Goal: Information Seeking & Learning: Learn about a topic

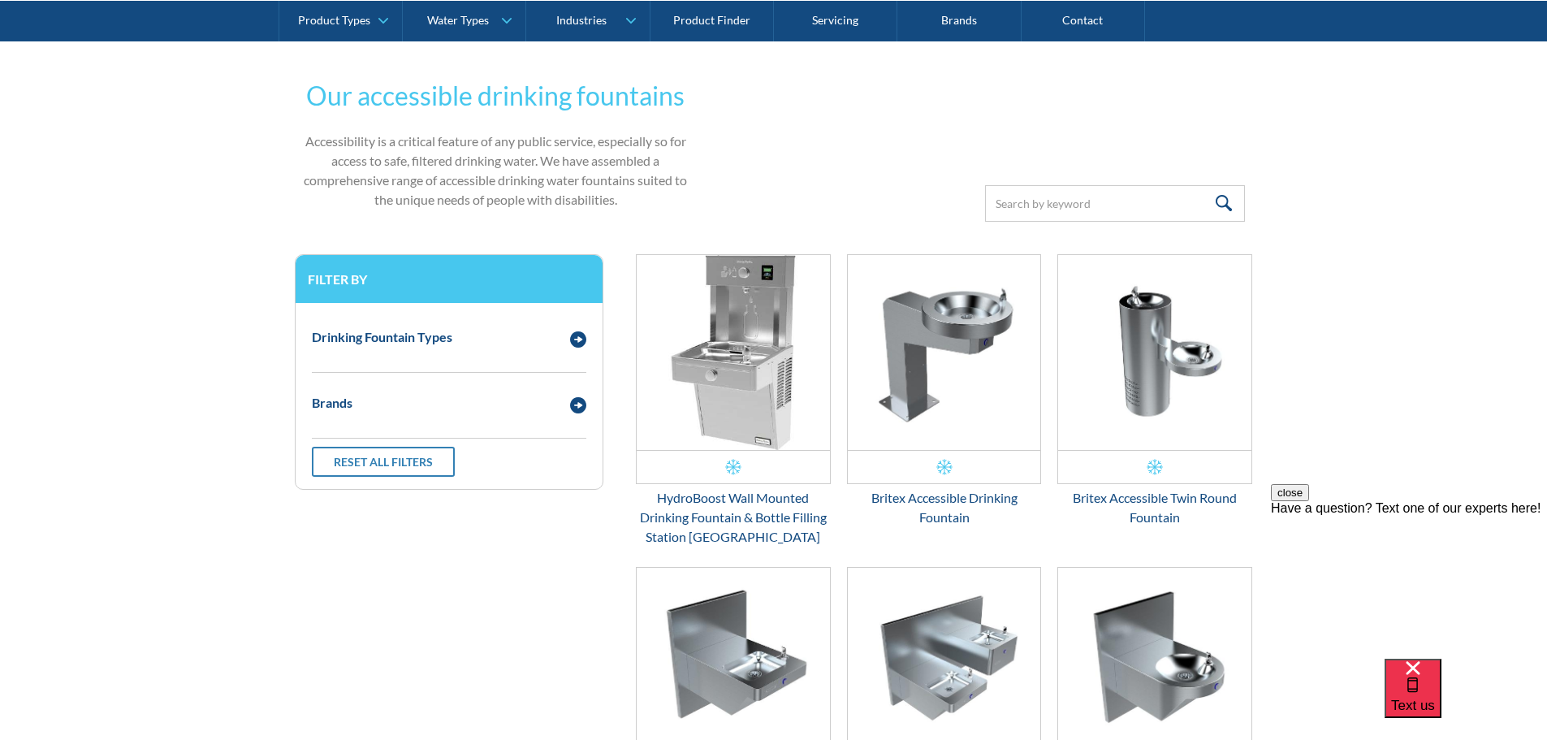
scroll to position [329, 0]
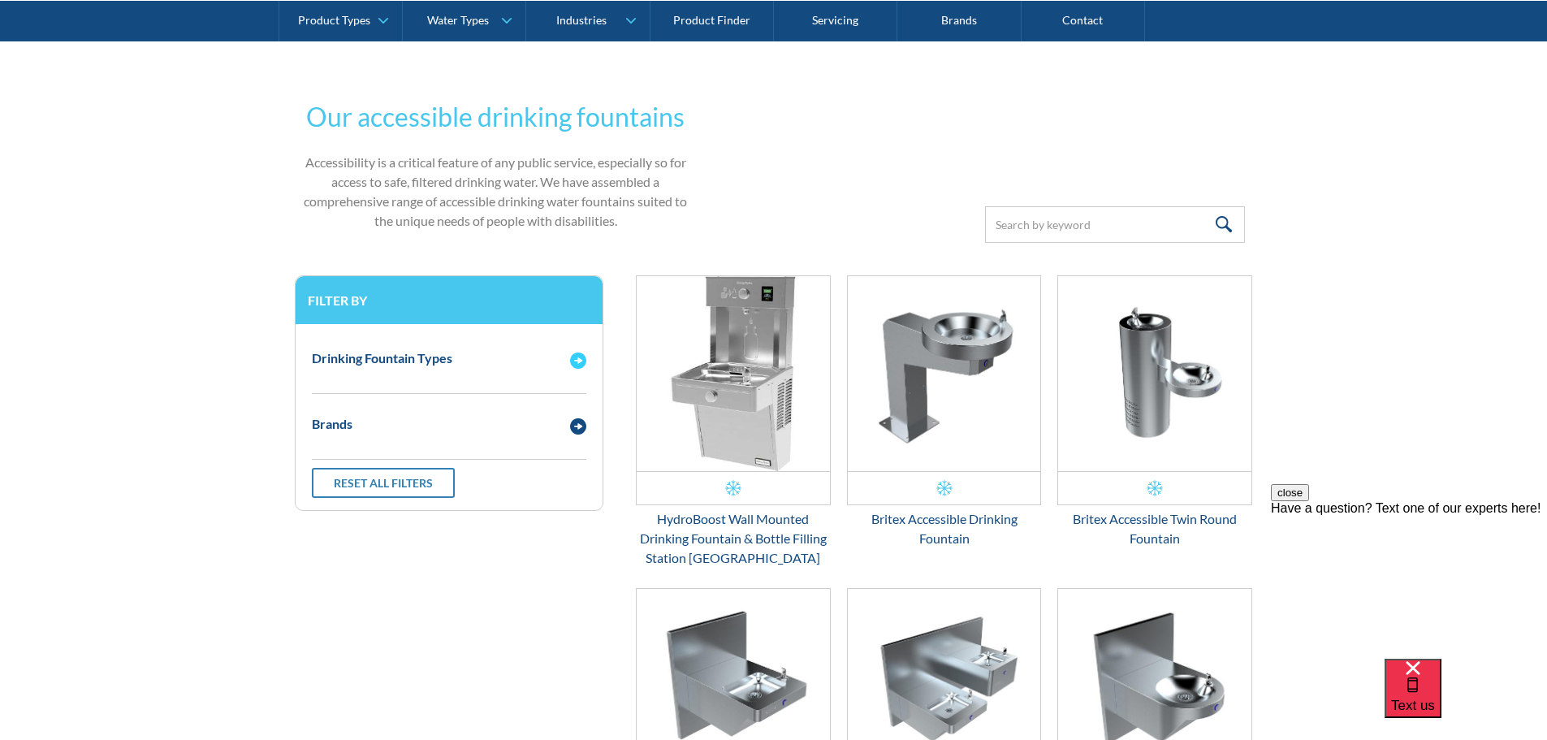
click at [387, 360] on div "Drinking Fountain Types" at bounding box center [382, 357] width 141 height 19
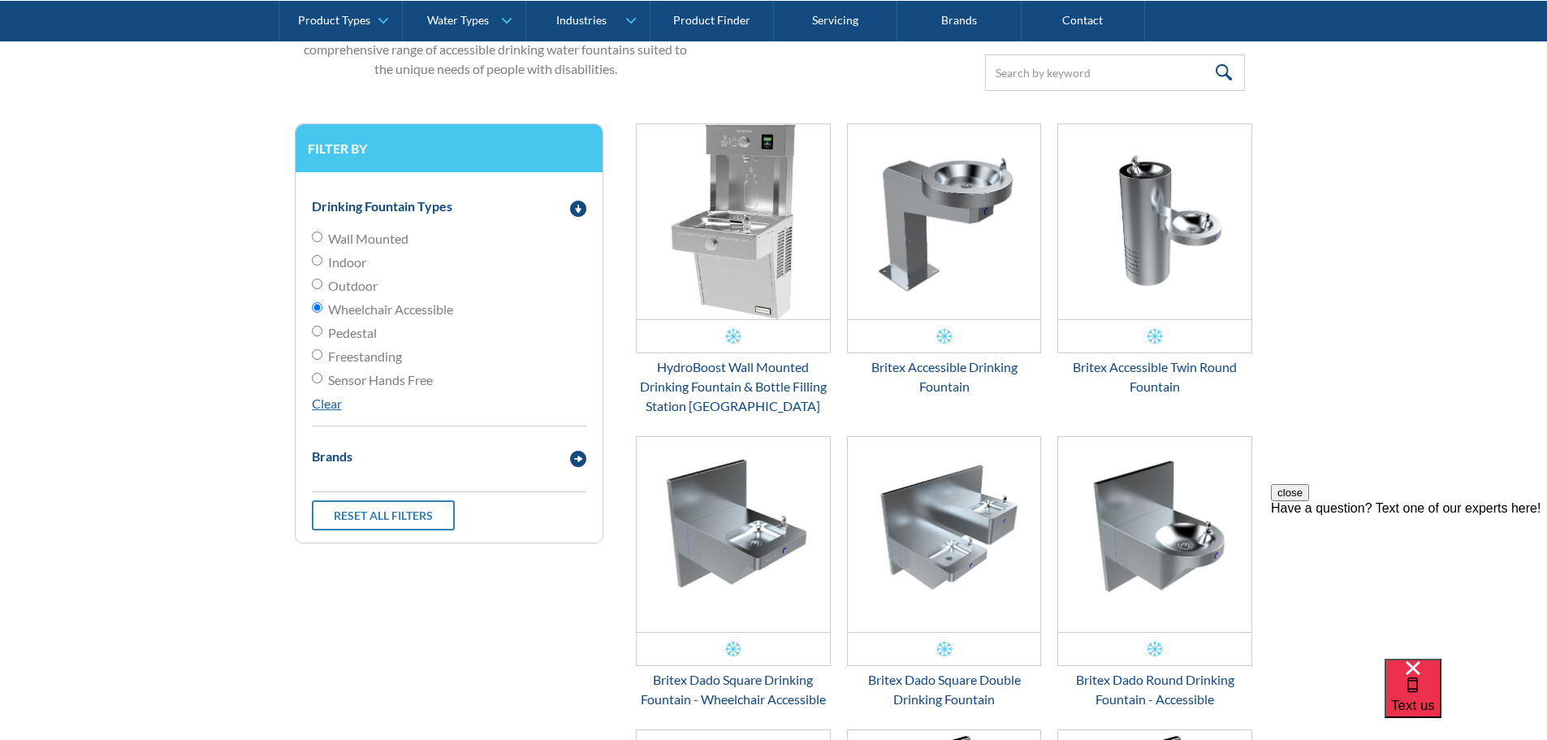
scroll to position [573, 0]
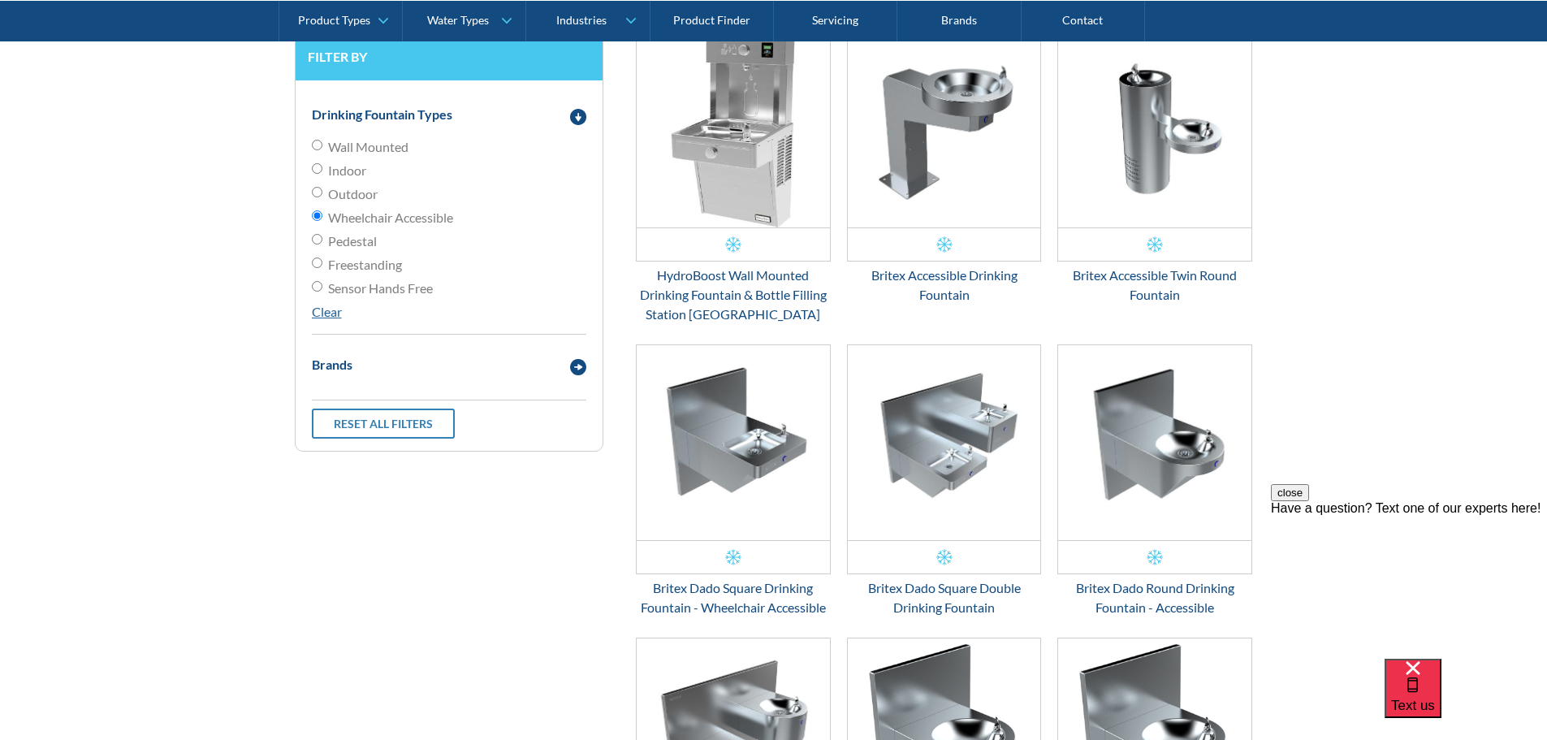
click at [320, 264] on input "Freestanding" at bounding box center [317, 262] width 11 height 11
radio input "true"
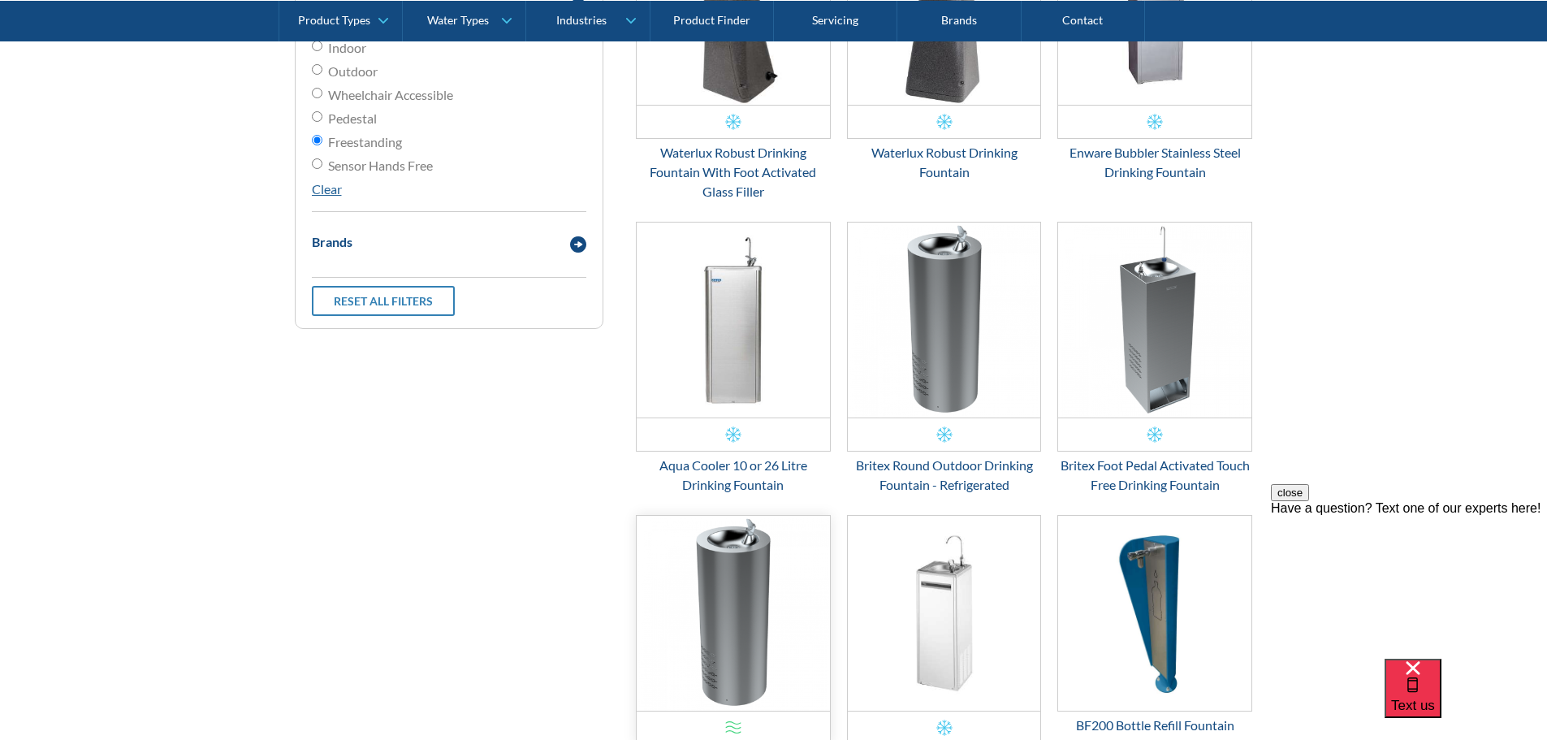
scroll to position [573, 0]
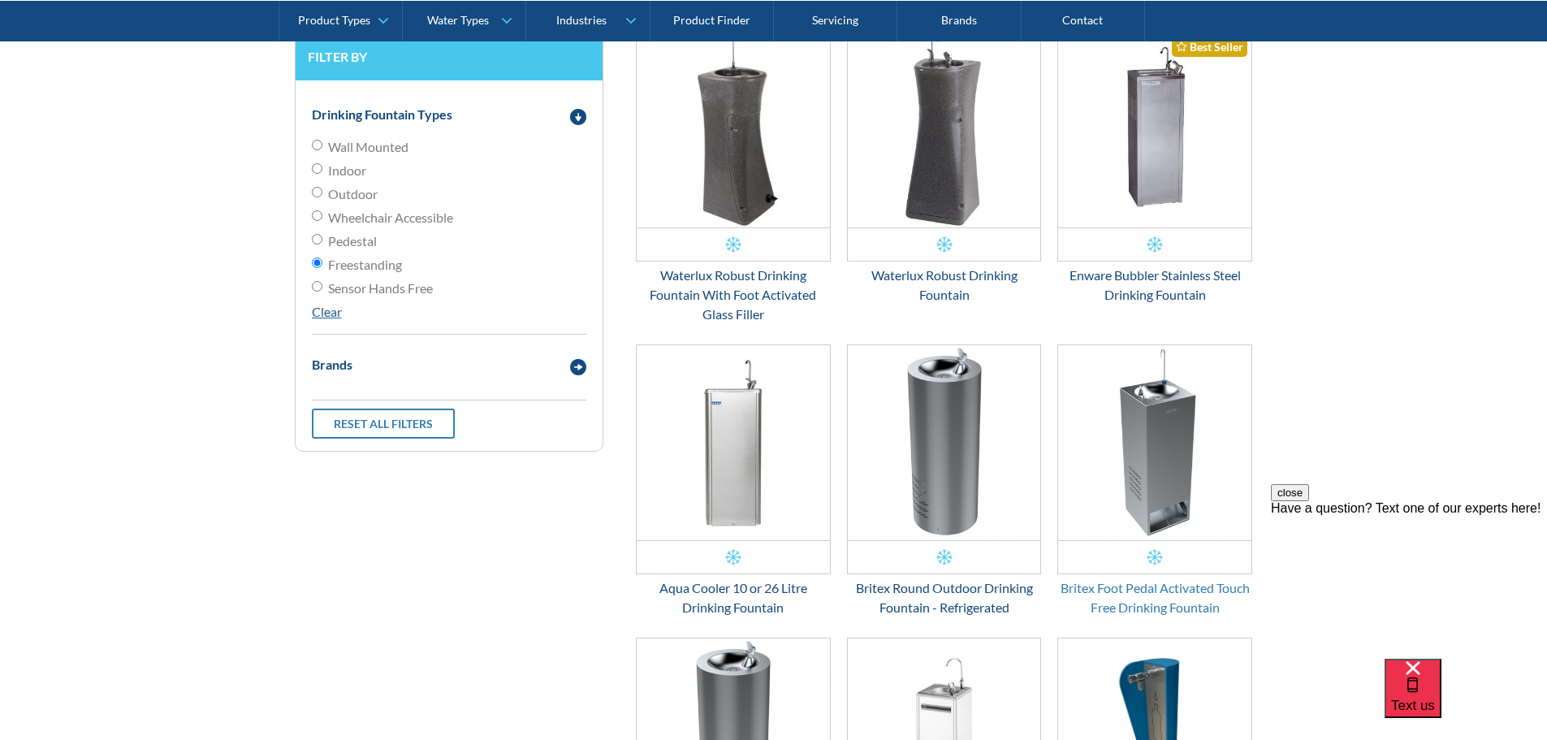
click at [1142, 590] on div "Britex Foot Pedal Activated Touch Free Drinking Fountain" at bounding box center [1154, 597] width 195 height 39
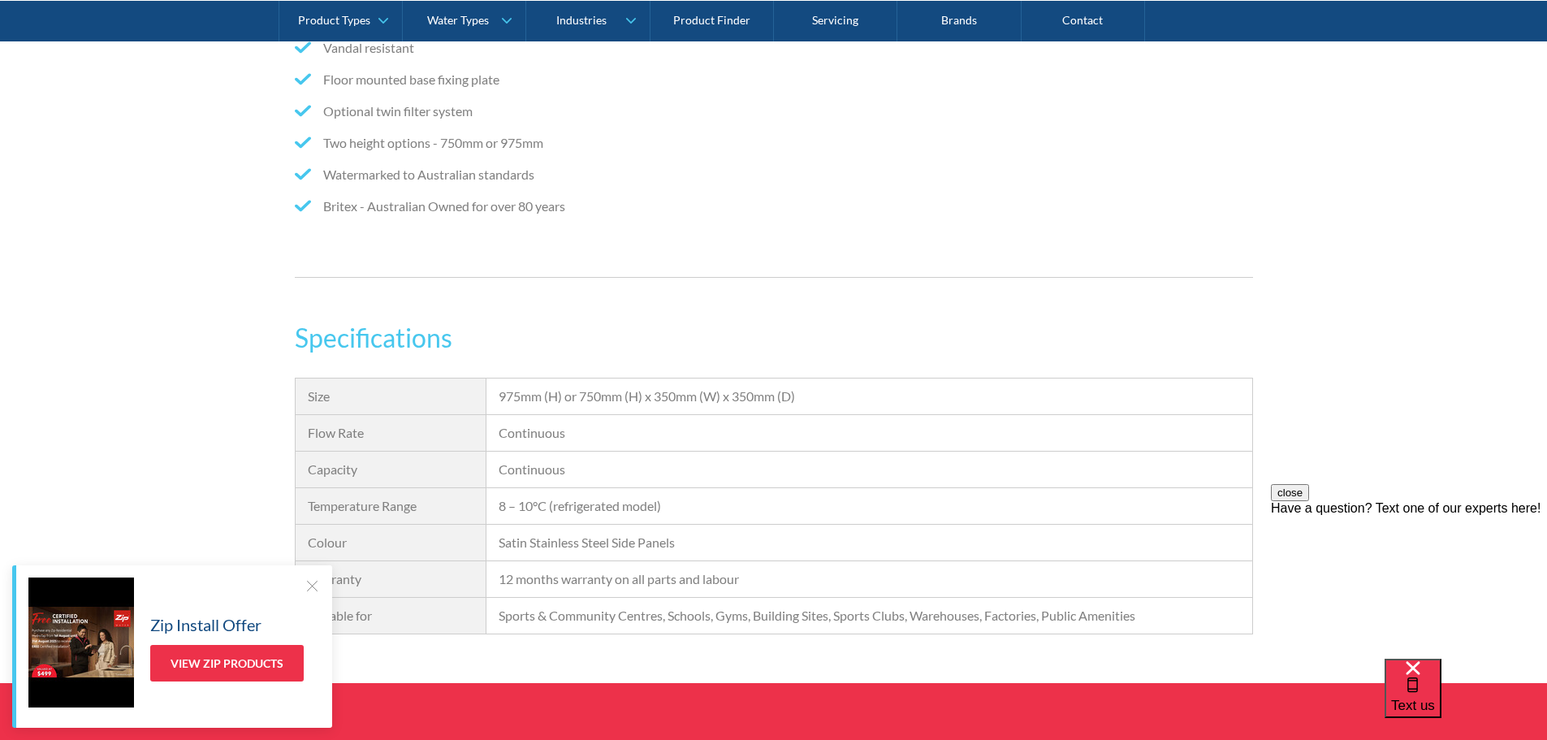
scroll to position [1381, 0]
